Goal: Information Seeking & Learning: Find specific fact

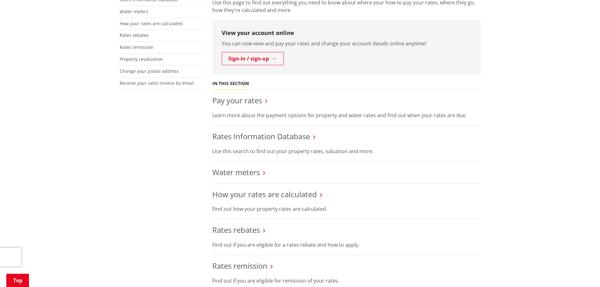
scroll to position [189, 0]
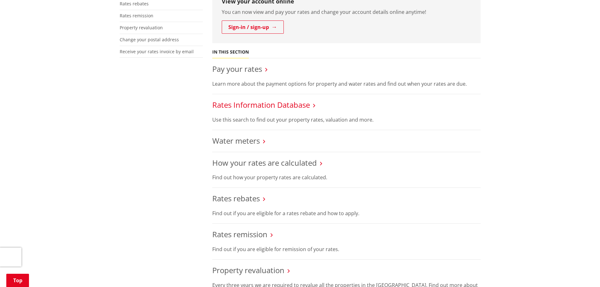
click at [310, 107] on link "Rates Information Database" at bounding box center [261, 105] width 98 height 10
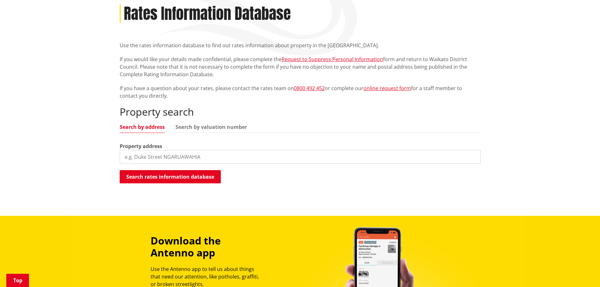
scroll to position [94, 0]
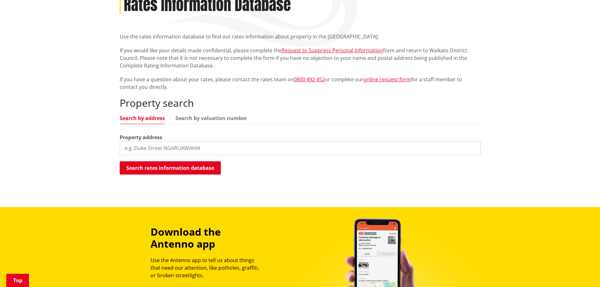
click at [166, 145] on input "search" at bounding box center [300, 148] width 361 height 14
click at [170, 169] on button "Search rates information database" at bounding box center [170, 167] width 101 height 13
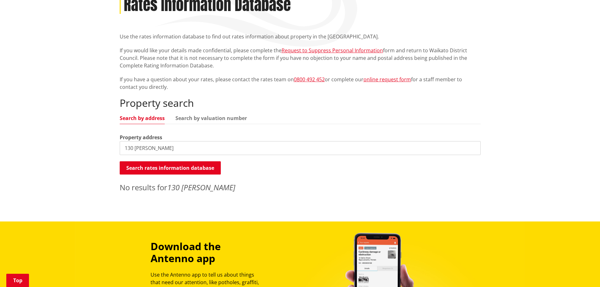
click at [163, 147] on input "130 [PERSON_NAME]" at bounding box center [300, 148] width 361 height 14
click at [170, 169] on button "Search rates information database" at bounding box center [170, 167] width 101 height 13
click at [154, 147] on input "[STREET_ADDRESS][PERSON_NAME]" at bounding box center [300, 148] width 361 height 14
click at [168, 146] on input "[STREET_ADDRESS][PERSON_NAME]" at bounding box center [300, 148] width 361 height 14
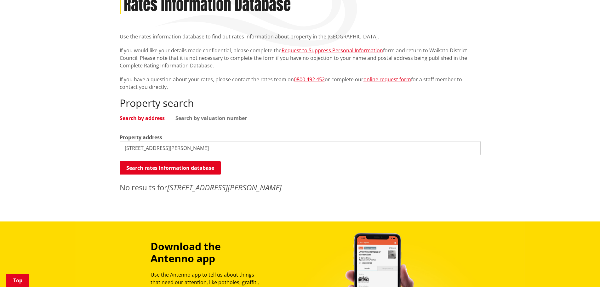
click at [168, 146] on input "[STREET_ADDRESS][PERSON_NAME]" at bounding box center [300, 148] width 361 height 14
type input "130 [PERSON_NAME]"
click at [181, 166] on button "Search rates information database" at bounding box center [170, 167] width 101 height 13
